Goal: Find contact information: Find contact information

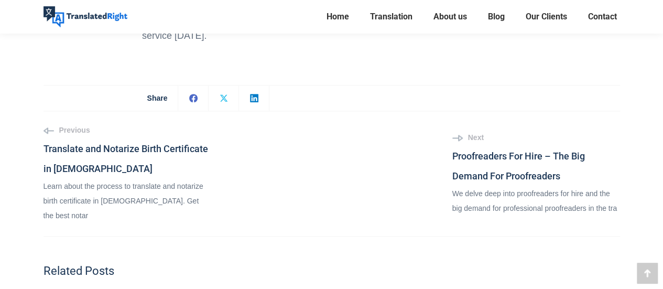
scroll to position [4716, 0]
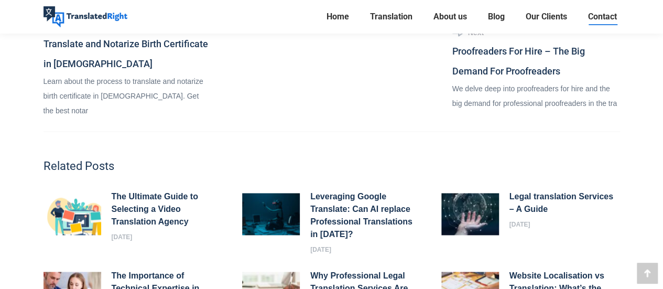
click at [604, 13] on span "Contact" at bounding box center [602, 17] width 29 height 10
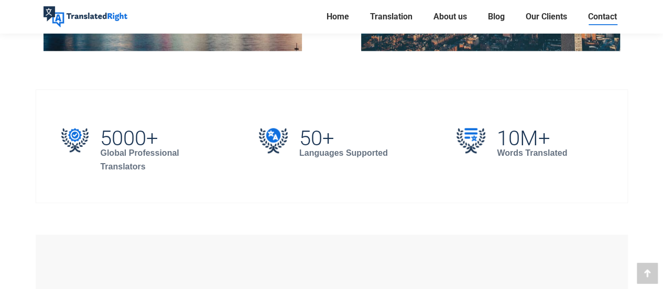
scroll to position [367, 0]
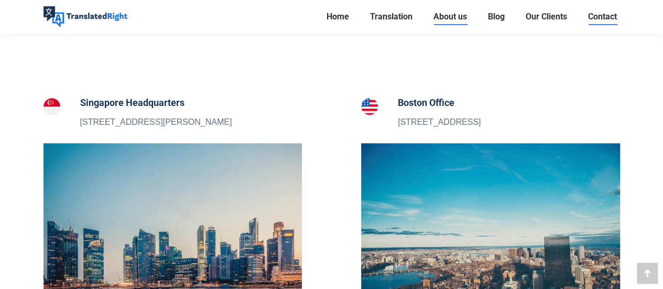
click at [433, 21] on span "About us" at bounding box center [450, 17] width 34 height 10
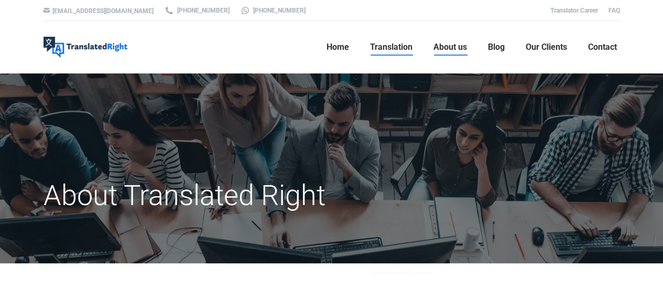
click at [397, 47] on span "Translation" at bounding box center [391, 47] width 42 height 10
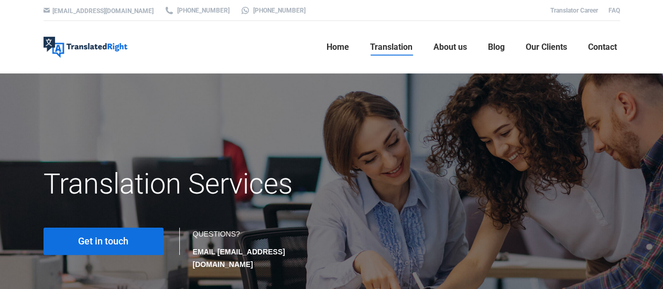
click at [397, 47] on span "Translation" at bounding box center [391, 47] width 42 height 10
click at [574, 11] on link "Translator Career" at bounding box center [574, 10] width 48 height 7
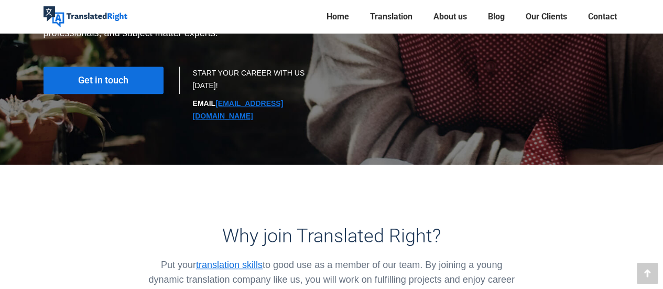
scroll to position [52, 0]
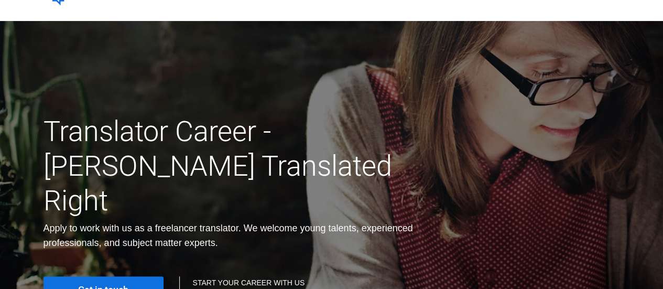
click at [116, 285] on span "Get in touch" at bounding box center [103, 290] width 50 height 10
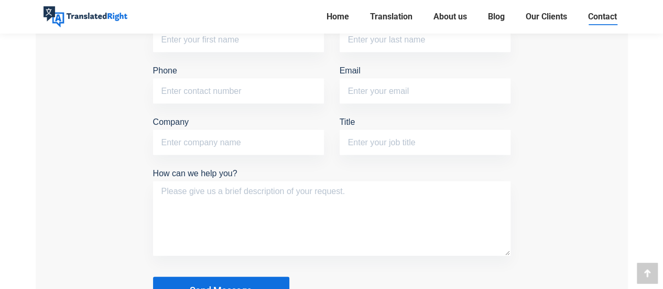
scroll to position [1153, 0]
